Goal: Browse casually: Explore the website without a specific task or goal

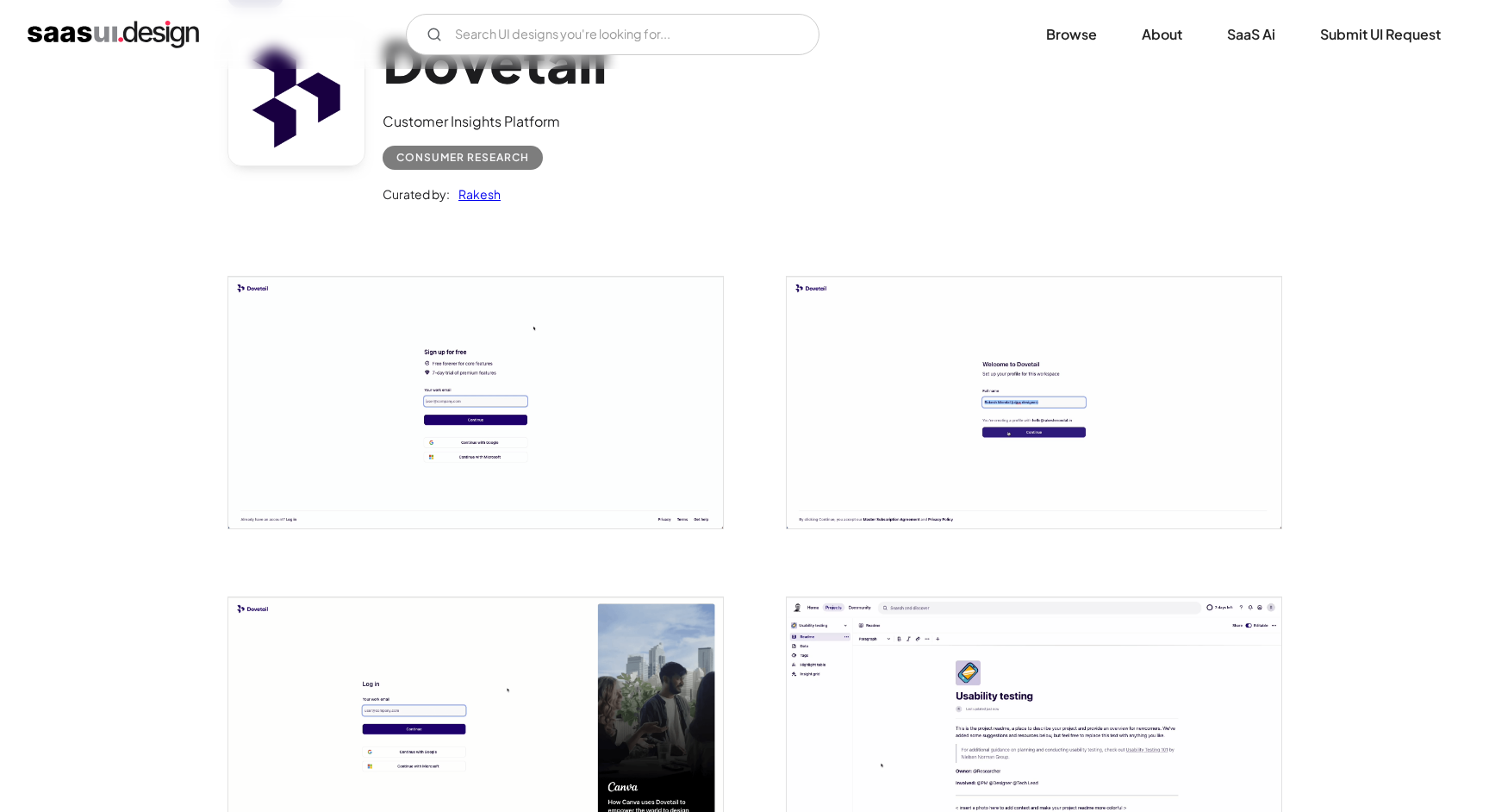
scroll to position [130, 0]
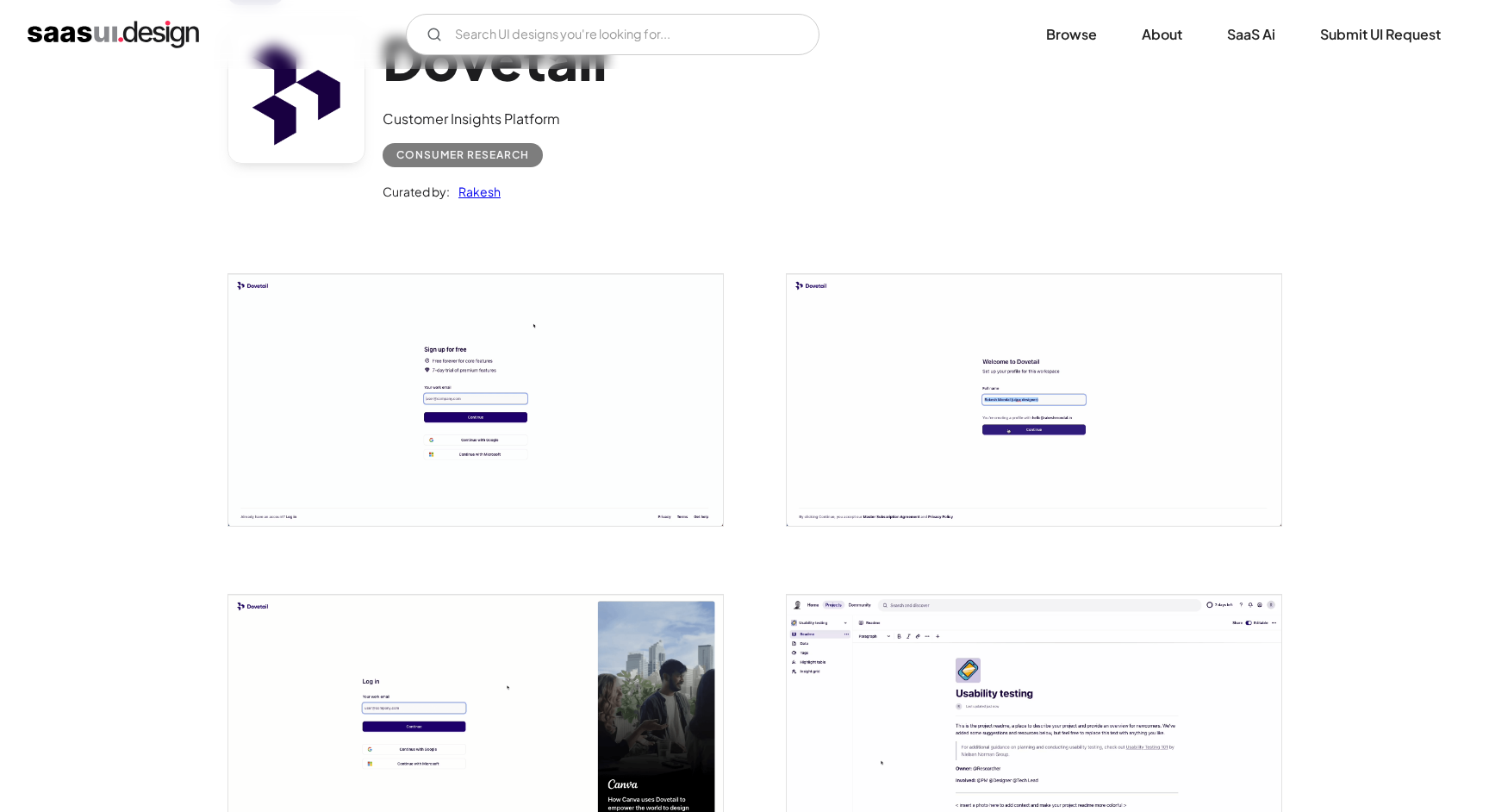
click at [613, 433] on img "open lightbox" at bounding box center [475, 399] width 495 height 251
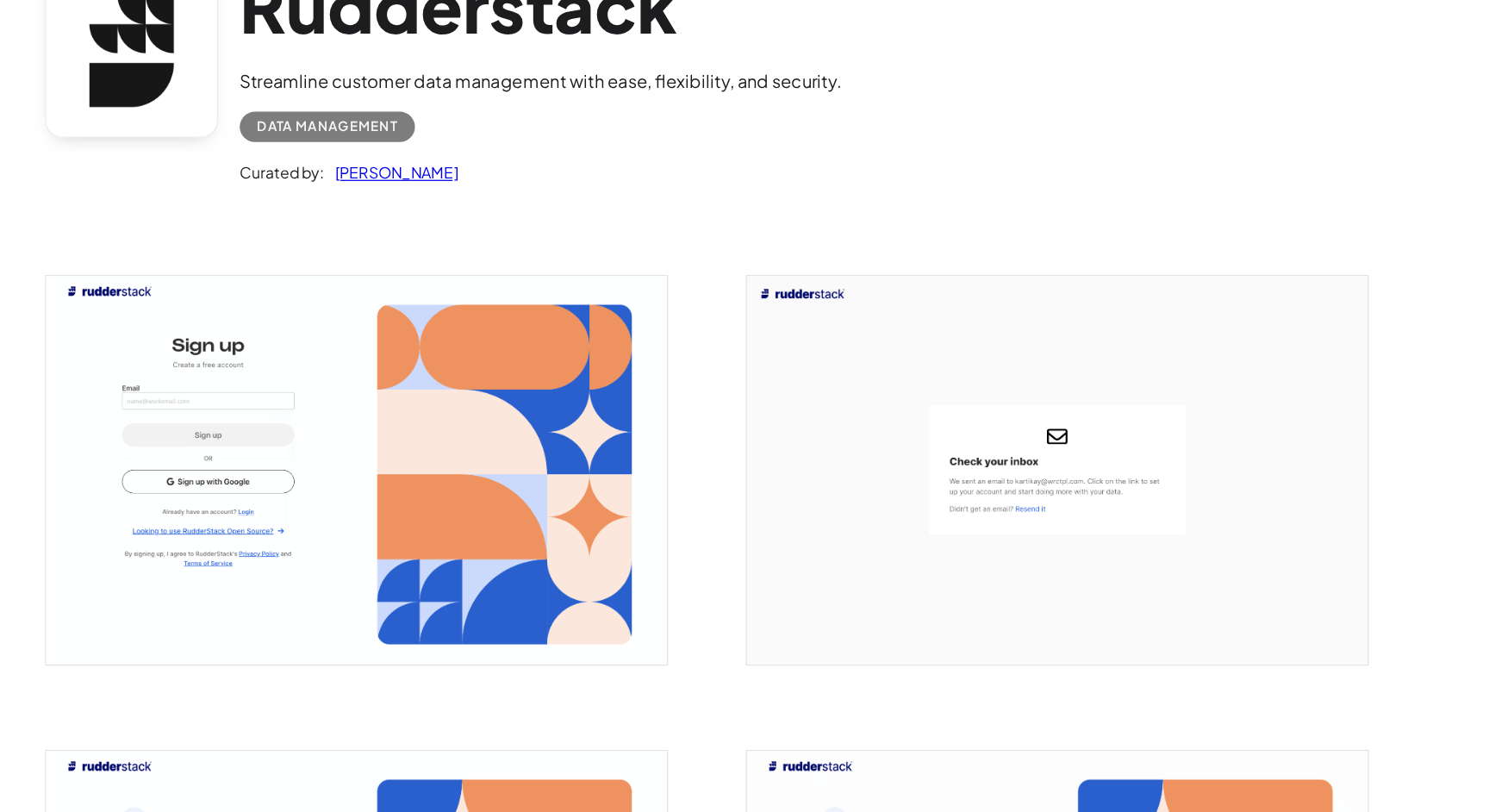
scroll to position [21, 0]
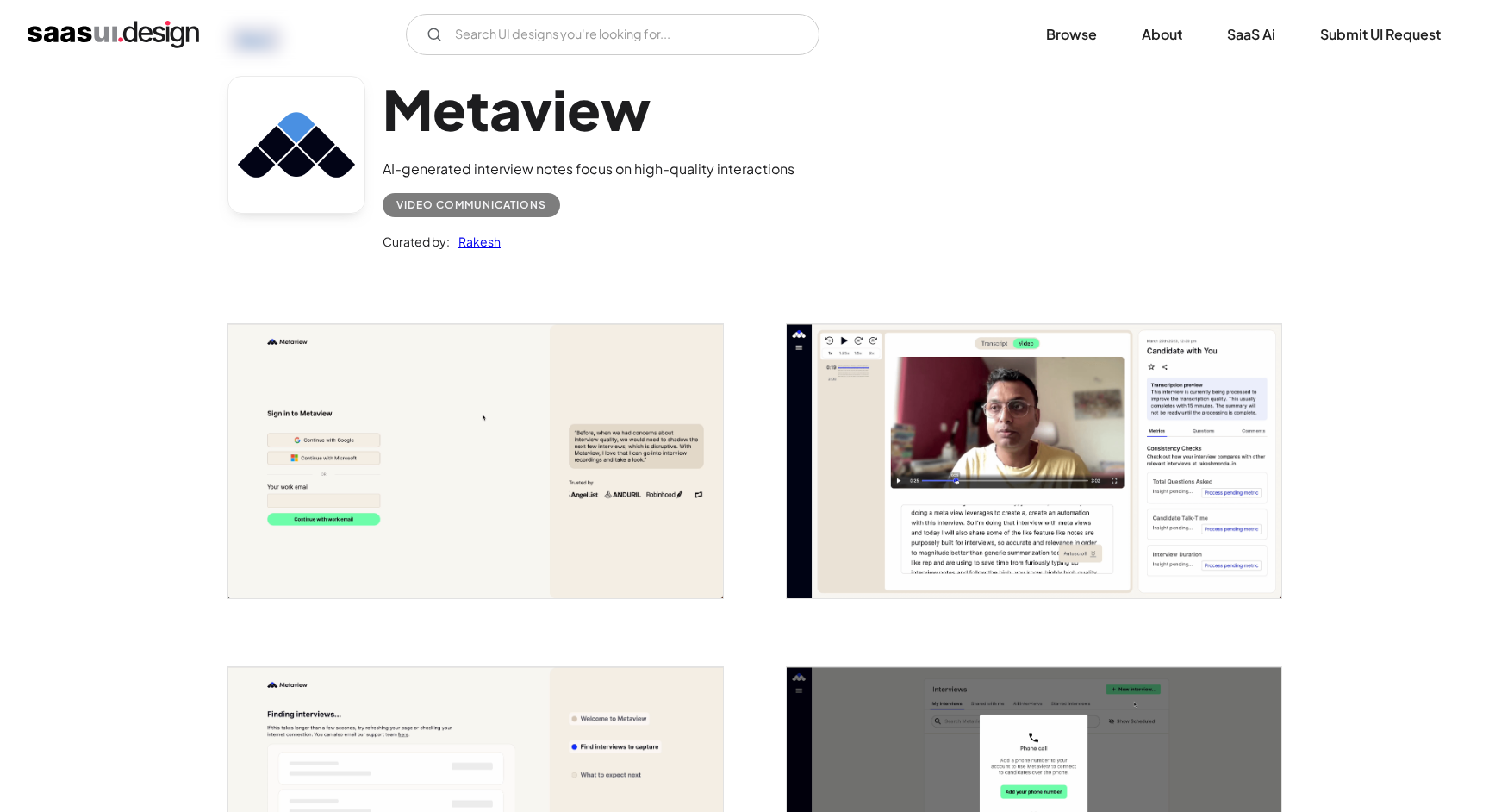
scroll to position [80, 0]
click at [544, 442] on img "open lightbox" at bounding box center [475, 460] width 495 height 274
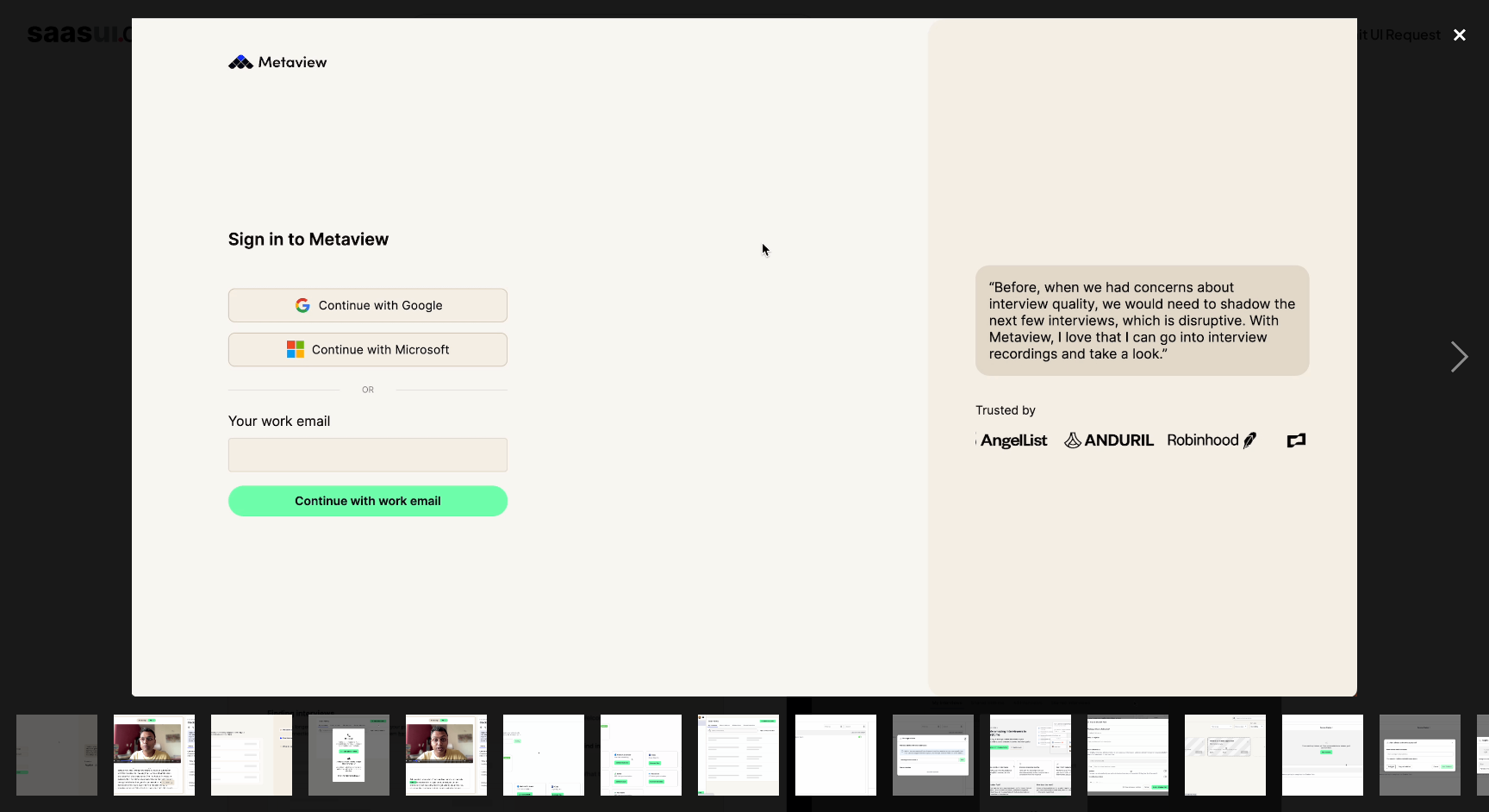
click at [1456, 40] on div "close lightbox" at bounding box center [1460, 35] width 59 height 38
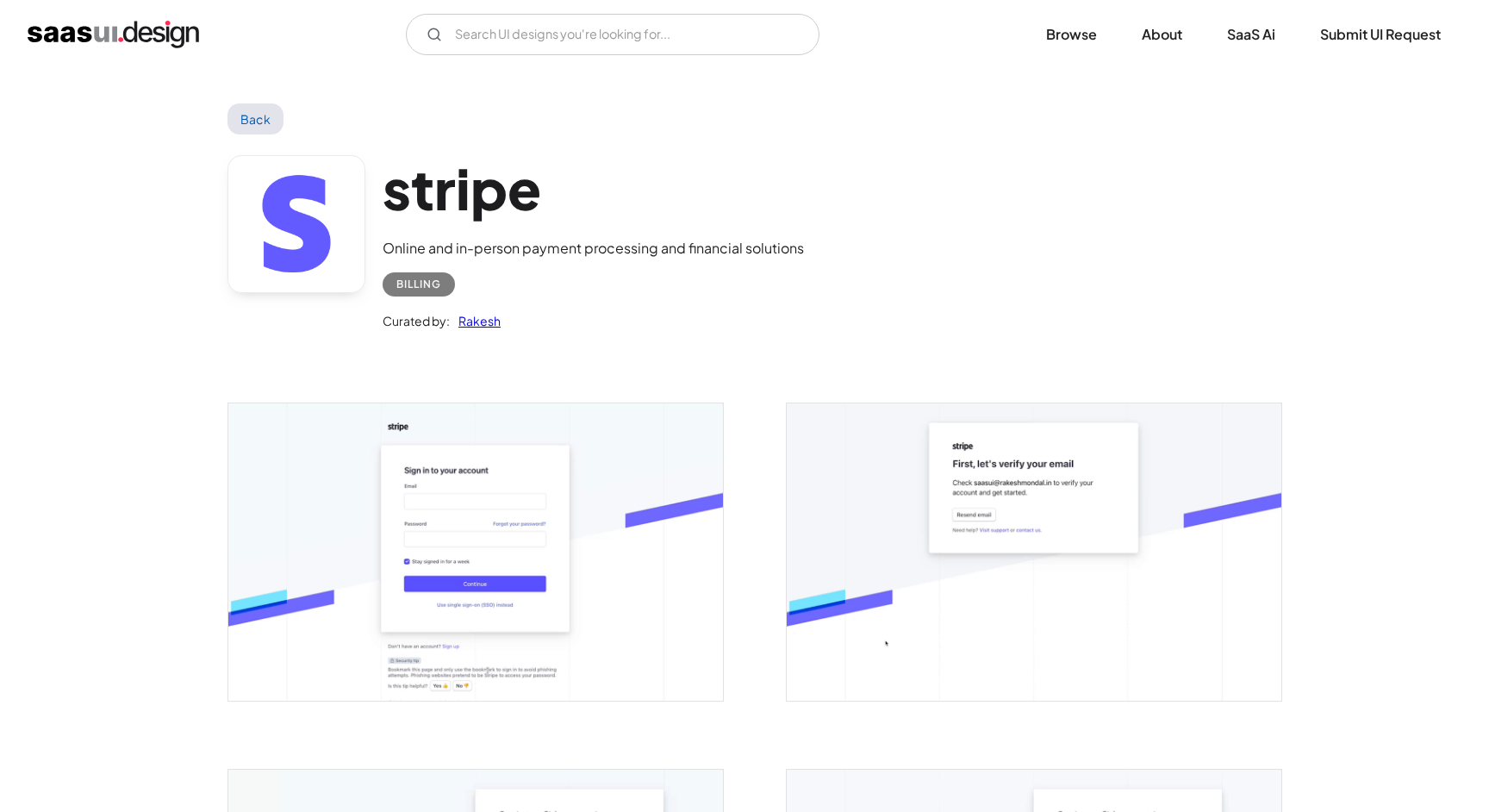
click at [488, 509] on img "open lightbox" at bounding box center [475, 551] width 495 height 296
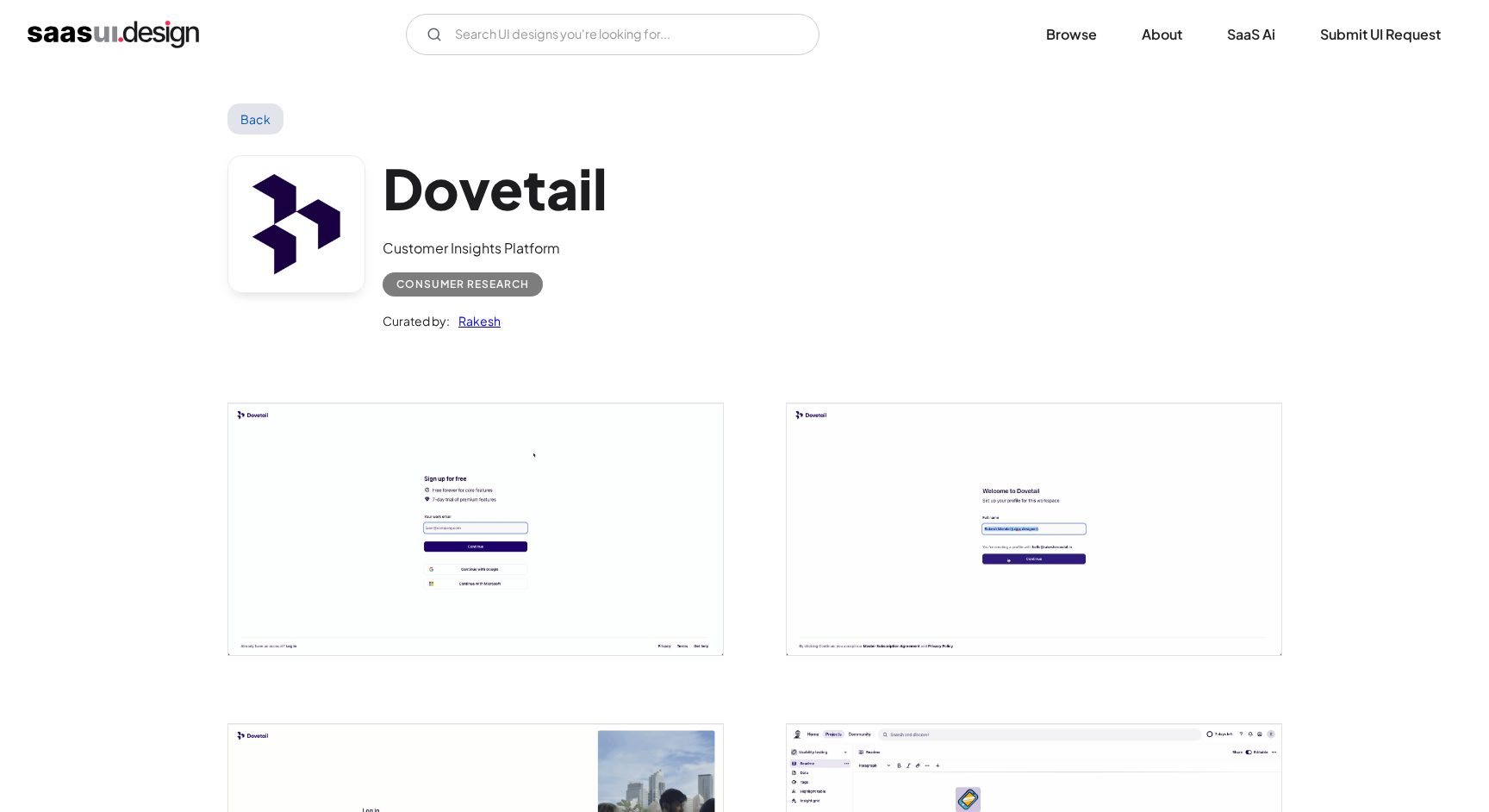
click at [651, 432] on img "open lightbox" at bounding box center [475, 529] width 495 height 251
